Goal: Task Accomplishment & Management: Manage account settings

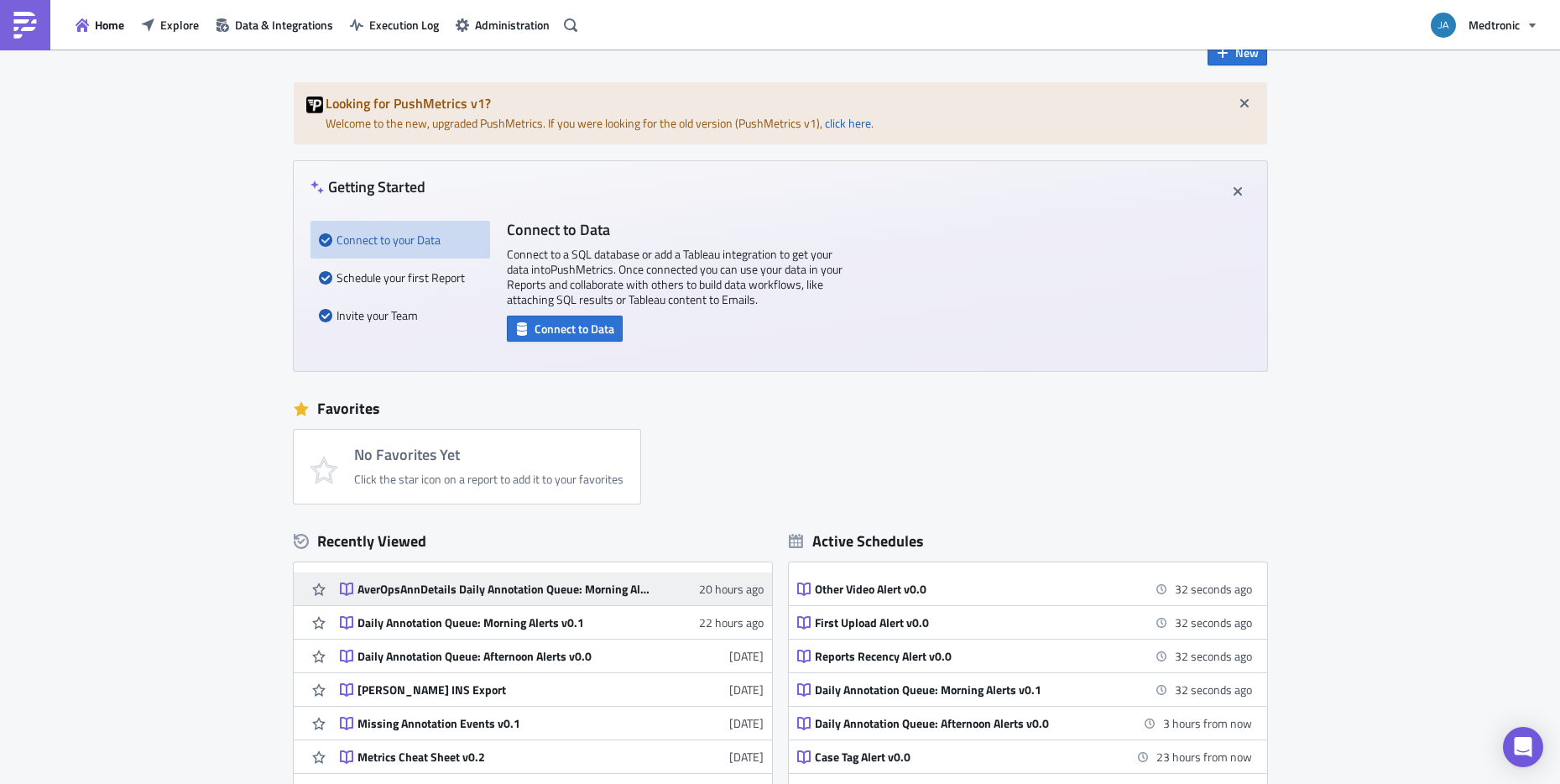
scroll to position [67, 0]
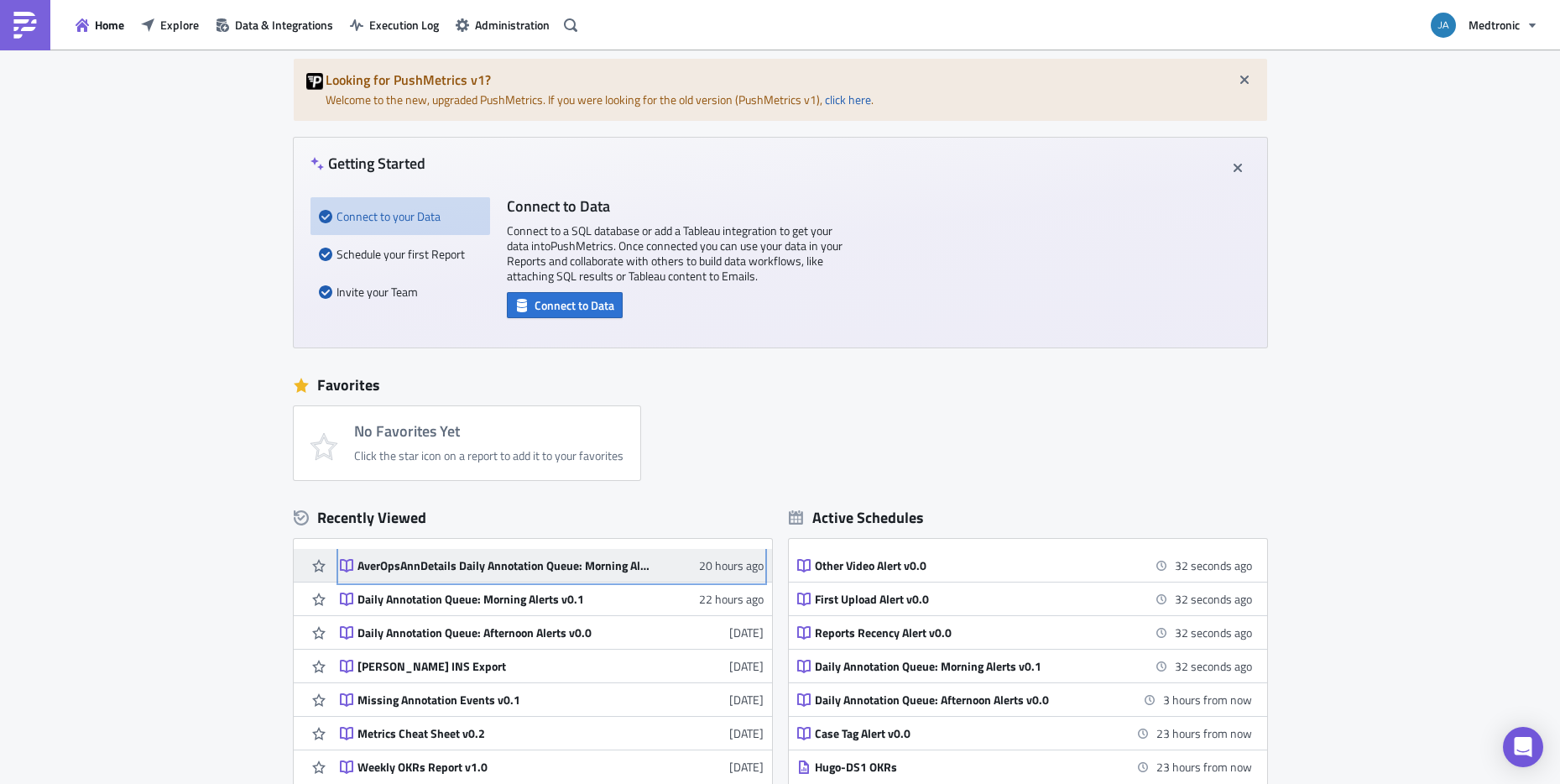
click at [522, 565] on div "AverOpsAnnDetails Daily Annotation Queue: Morning Alerts v1" at bounding box center [504, 566] width 294 height 15
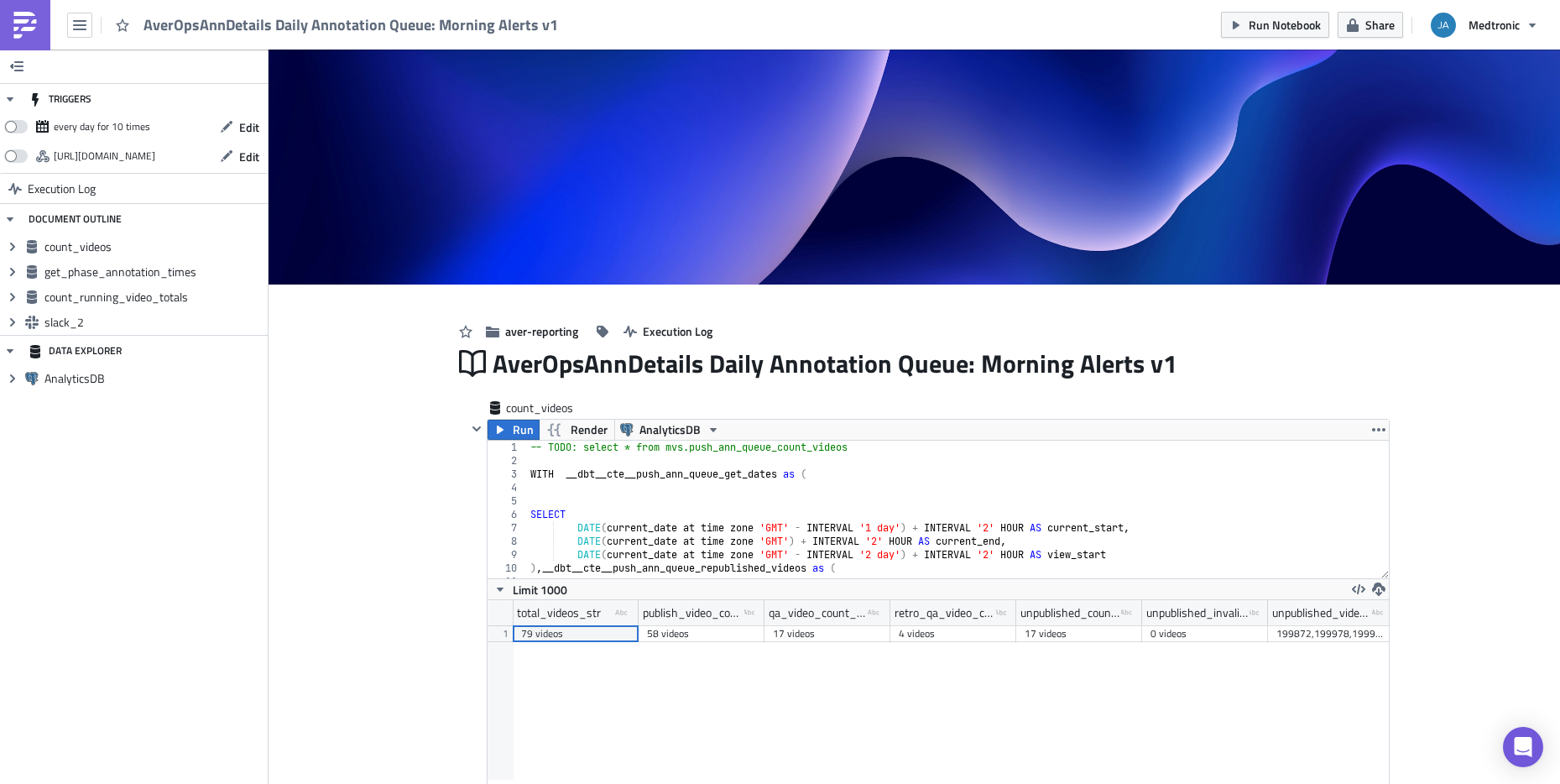
scroll to position [192, 882]
click at [242, 129] on span "Edit" at bounding box center [249, 127] width 20 height 17
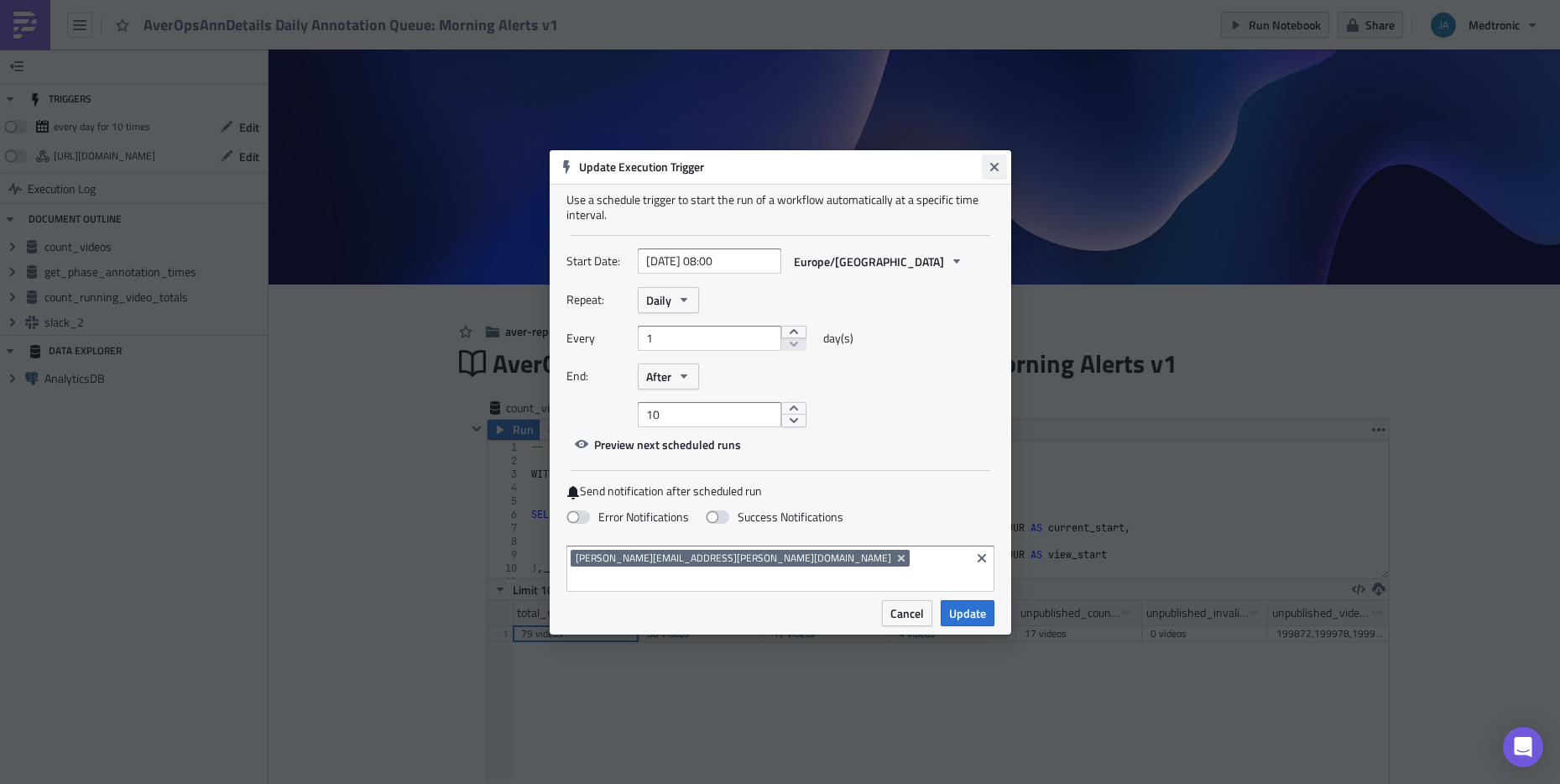
click at [993, 174] on icon "Close" at bounding box center [994, 167] width 13 height 13
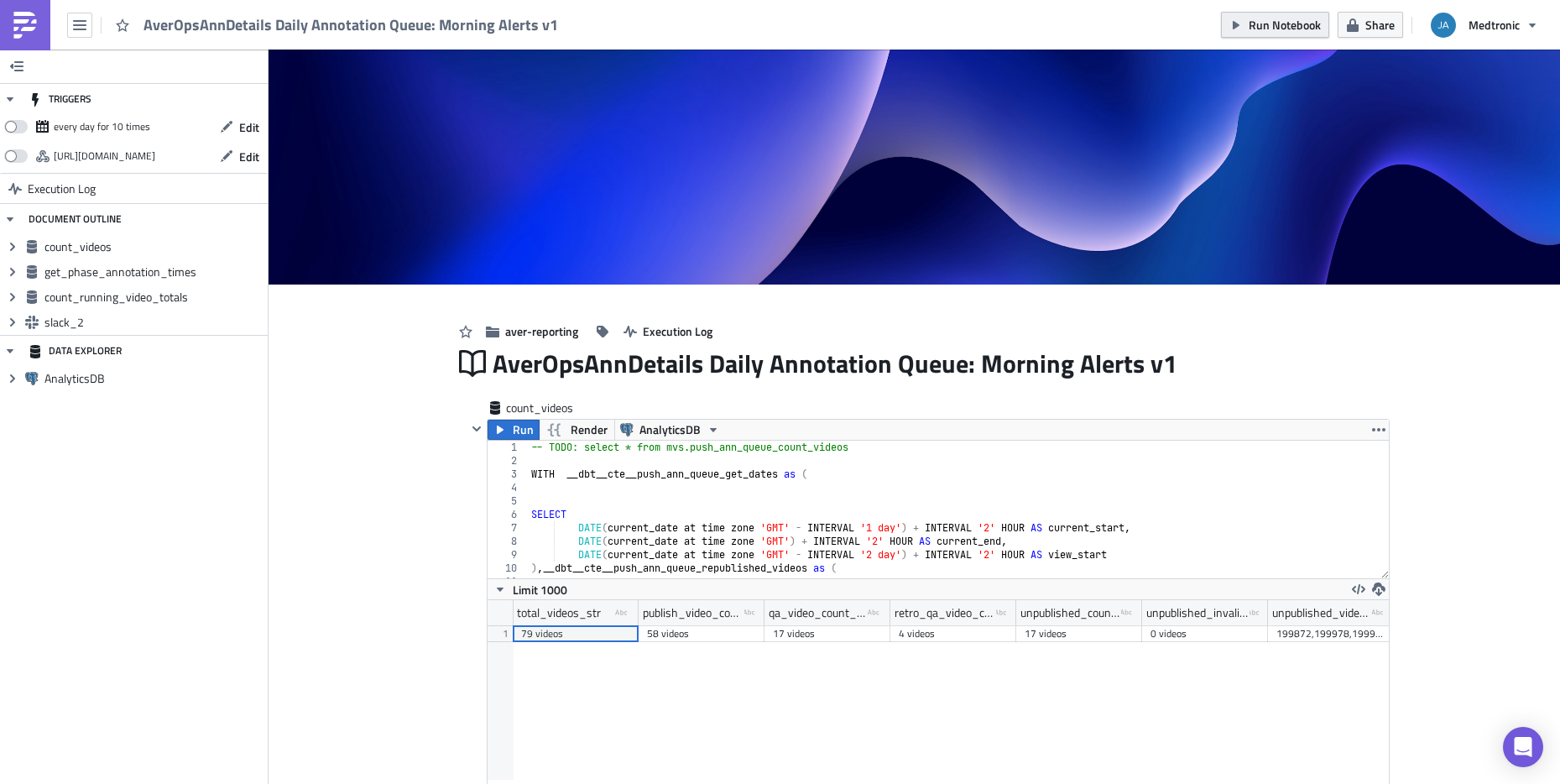
click at [1293, 27] on span "Run Notebook" at bounding box center [1285, 25] width 72 height 17
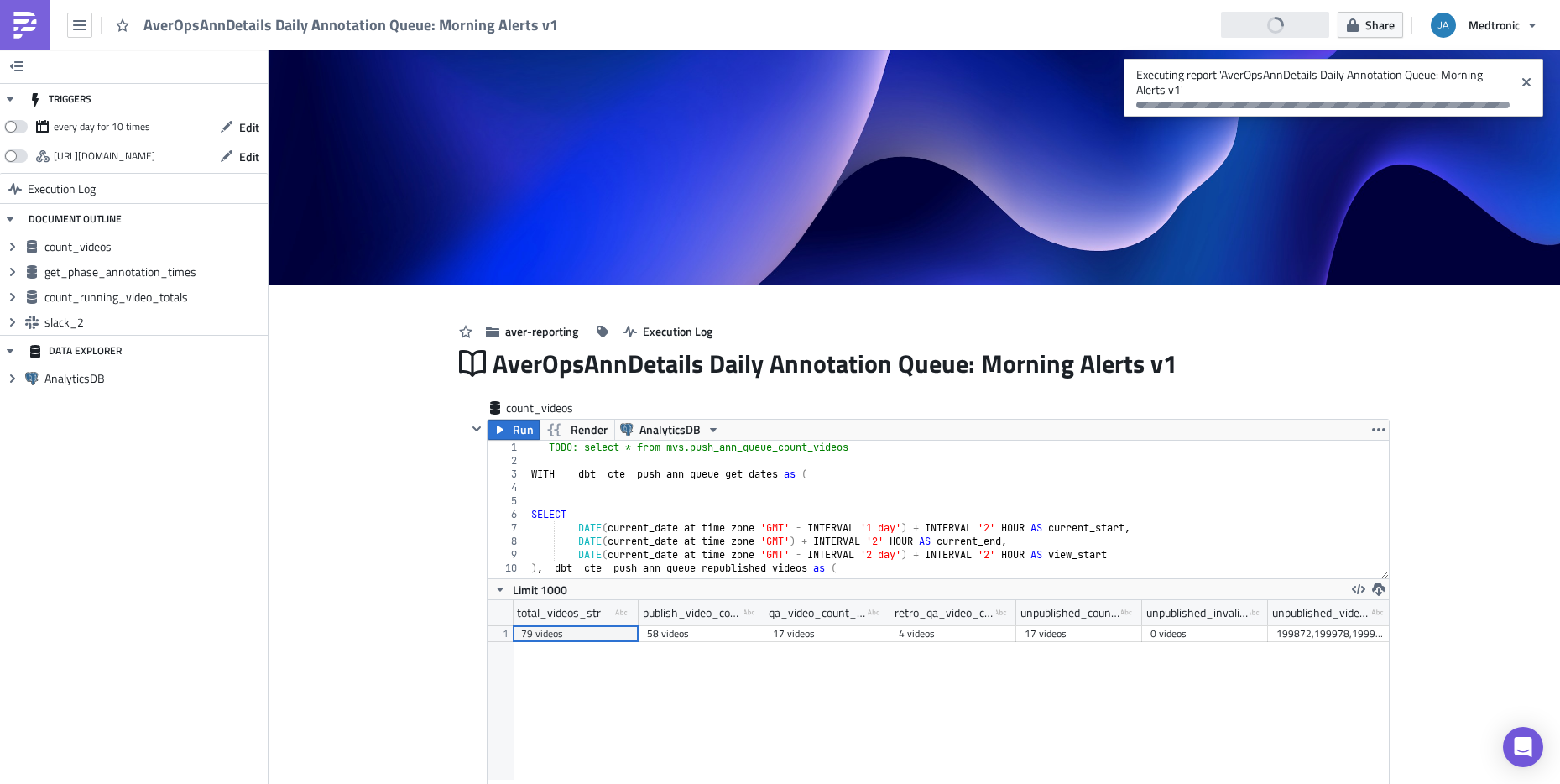
click at [13, 24] on img at bounding box center [25, 25] width 27 height 27
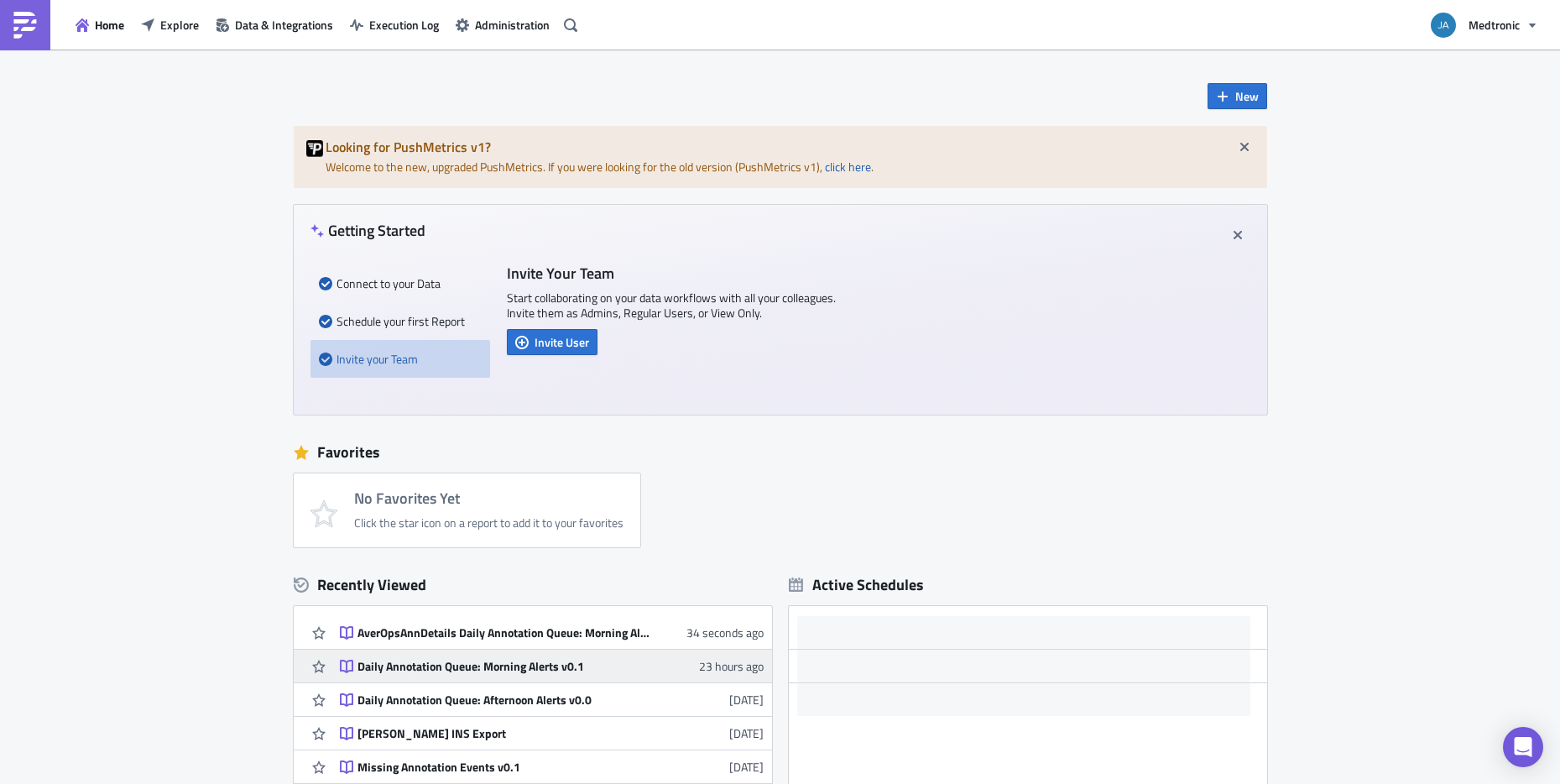
click at [524, 666] on div "Daily Annotation Queue: Morning Alerts v0.1" at bounding box center [504, 667] width 294 height 15
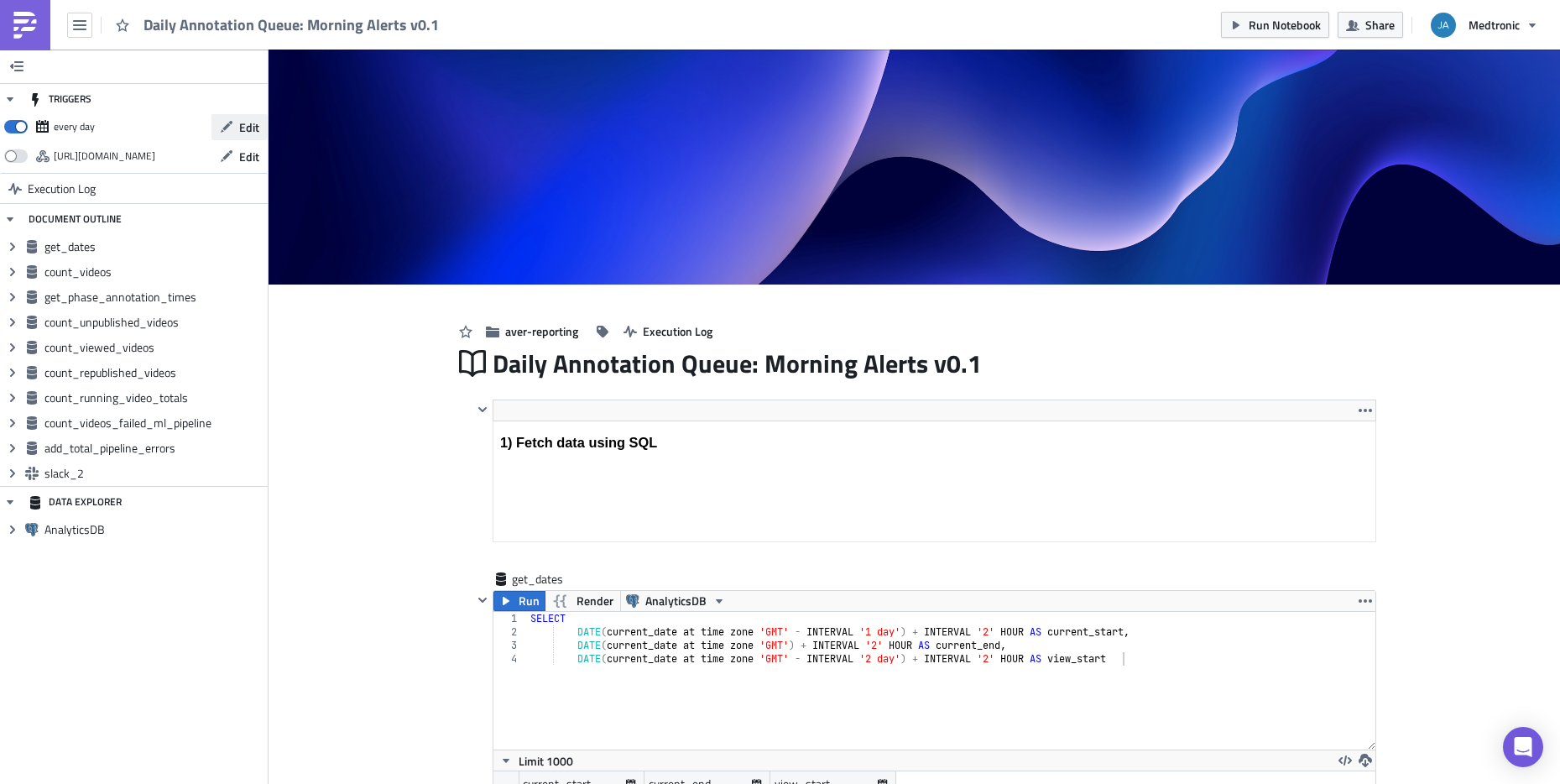
click at [233, 128] on button "Edit" at bounding box center [240, 127] width 56 height 26
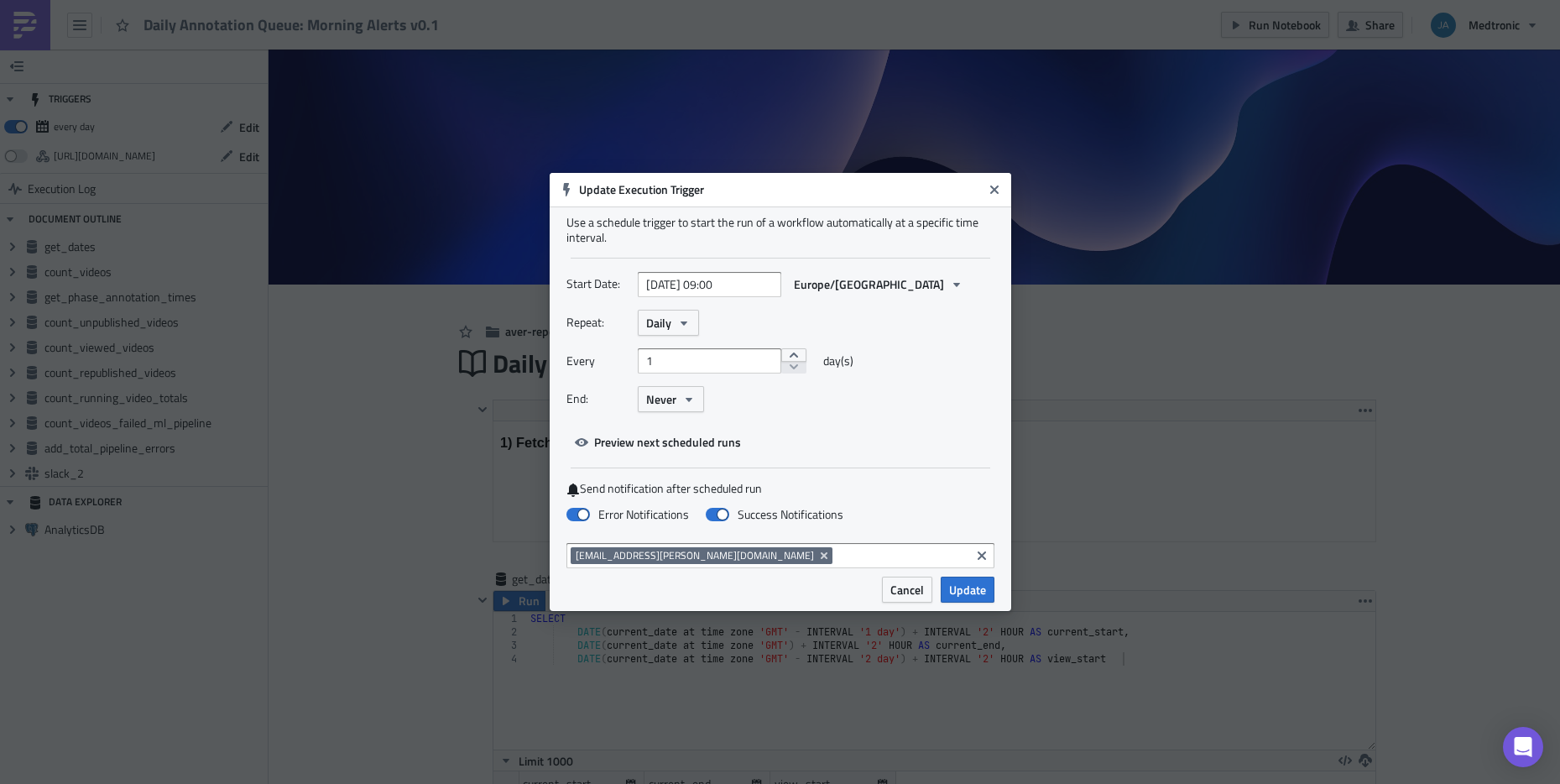
click at [836, 557] on input at bounding box center [901, 555] width 129 height 16
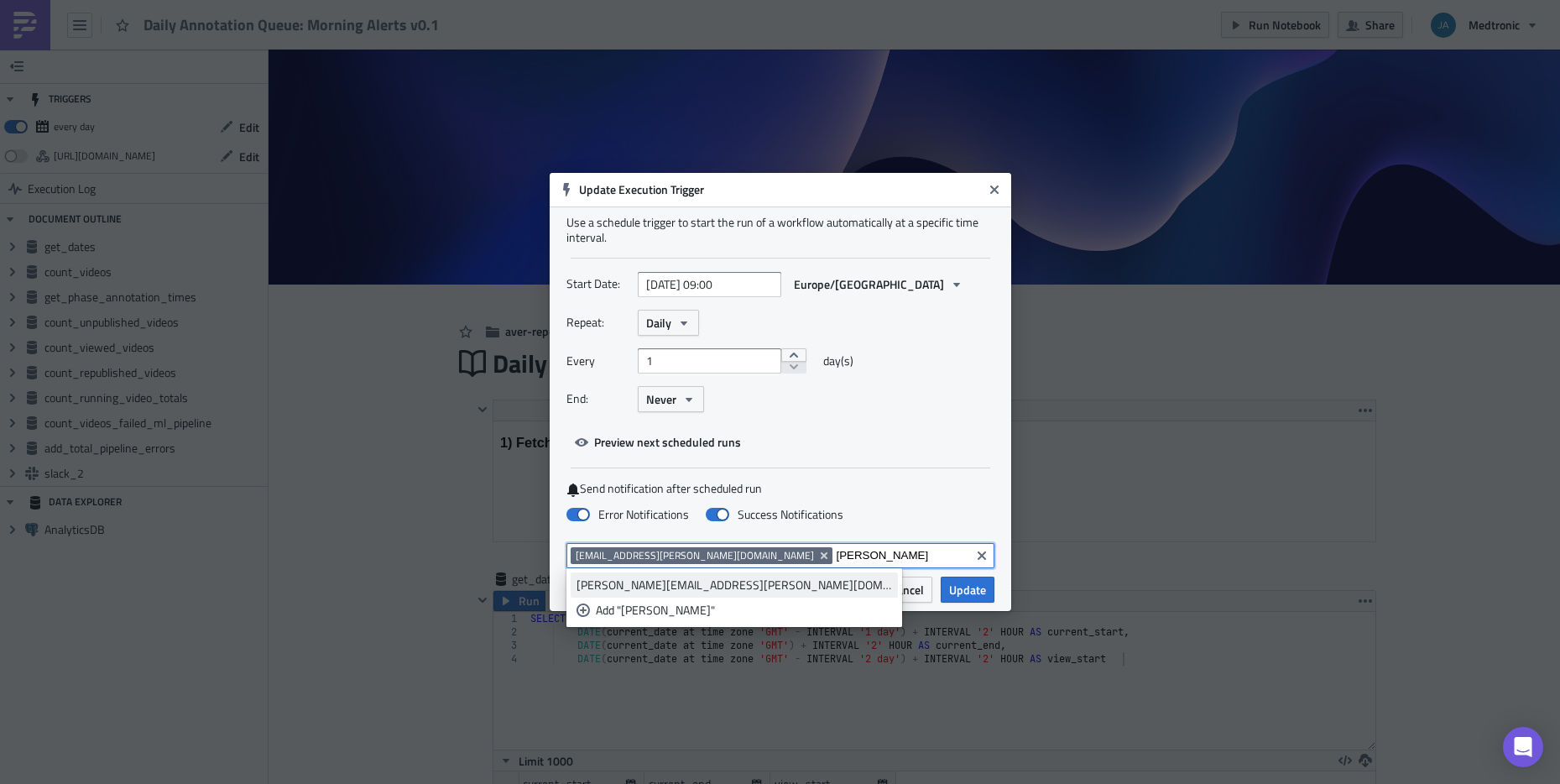
type input "[PERSON_NAME]"
click at [714, 581] on div "[PERSON_NAME][EMAIL_ADDRESS][PERSON_NAME][DOMAIN_NAME]" at bounding box center [734, 584] width 316 height 16
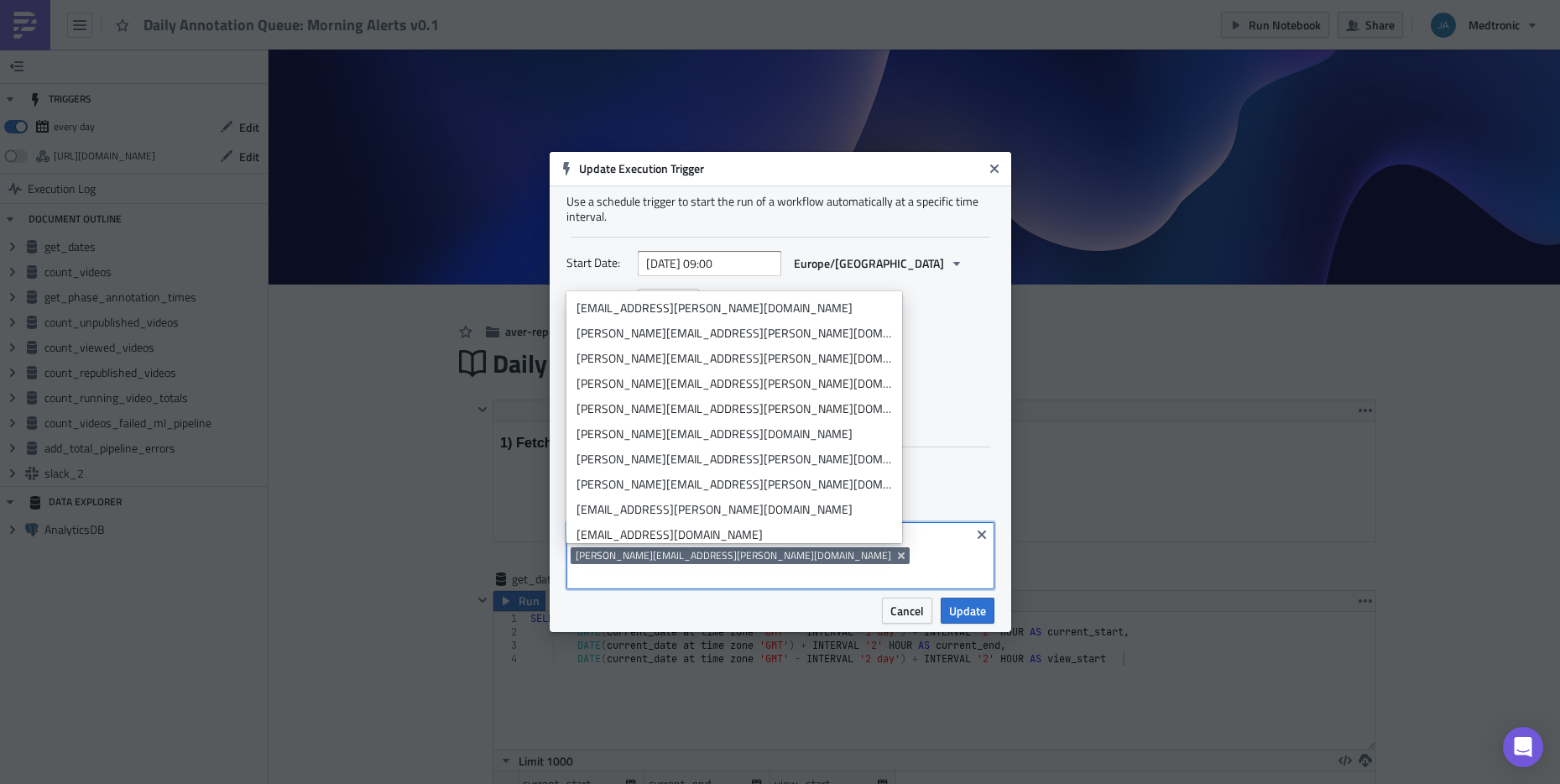
click at [889, 475] on label "Send notification after scheduled run" at bounding box center [780, 468] width 428 height 16
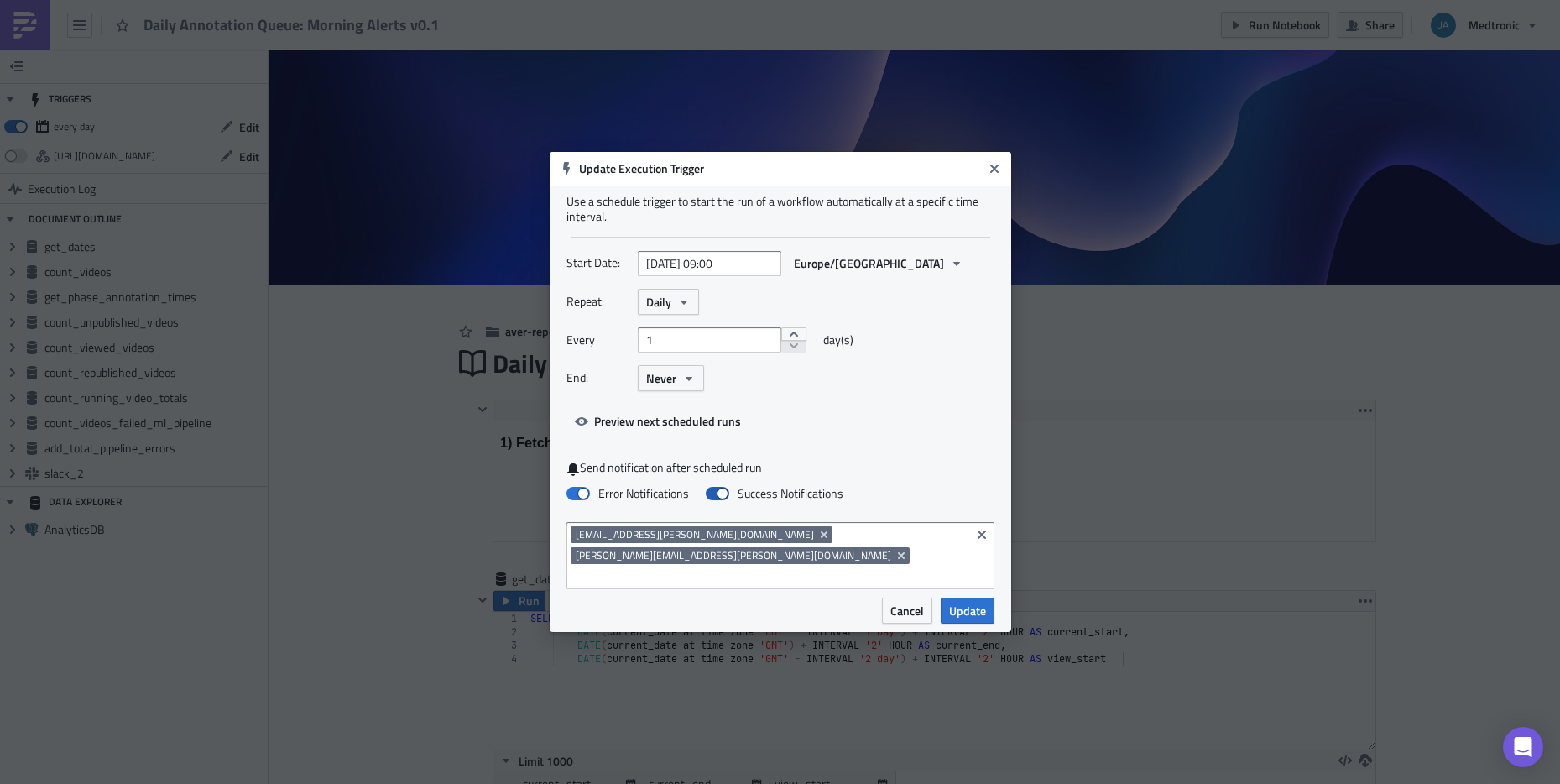
click at [718, 500] on span at bounding box center [717, 493] width 23 height 13
click at [14, 13] on input "Success Notifications" at bounding box center [8, 8] width 11 height 11
checkbox input "false"
click at [968, 598] on button "Update" at bounding box center [968, 610] width 54 height 26
